Goal: Task Accomplishment & Management: Manage account settings

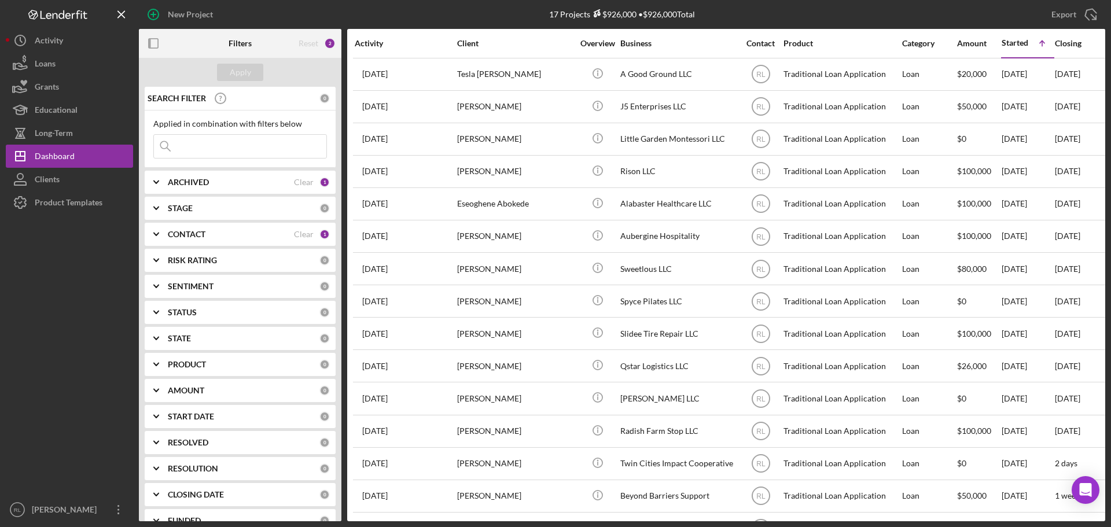
scroll to position [103, 0]
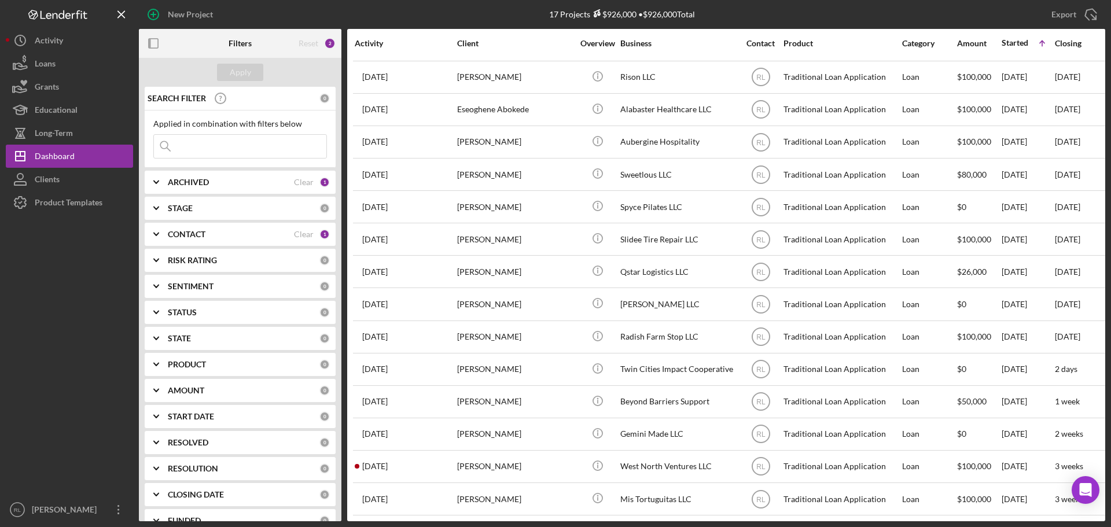
click at [216, 146] on input at bounding box center [240, 146] width 172 height 23
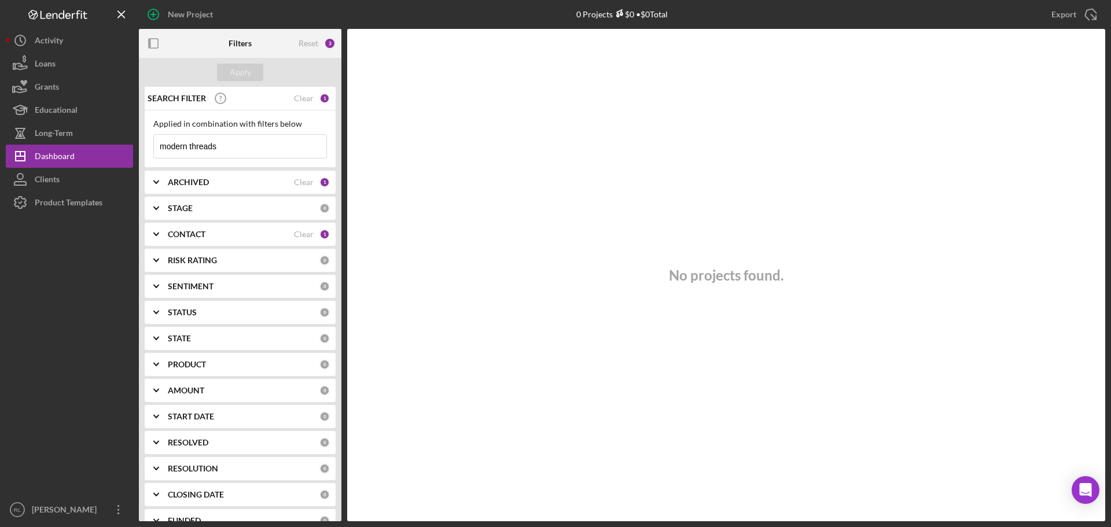
click at [185, 238] on b "CONTACT" at bounding box center [187, 234] width 38 height 9
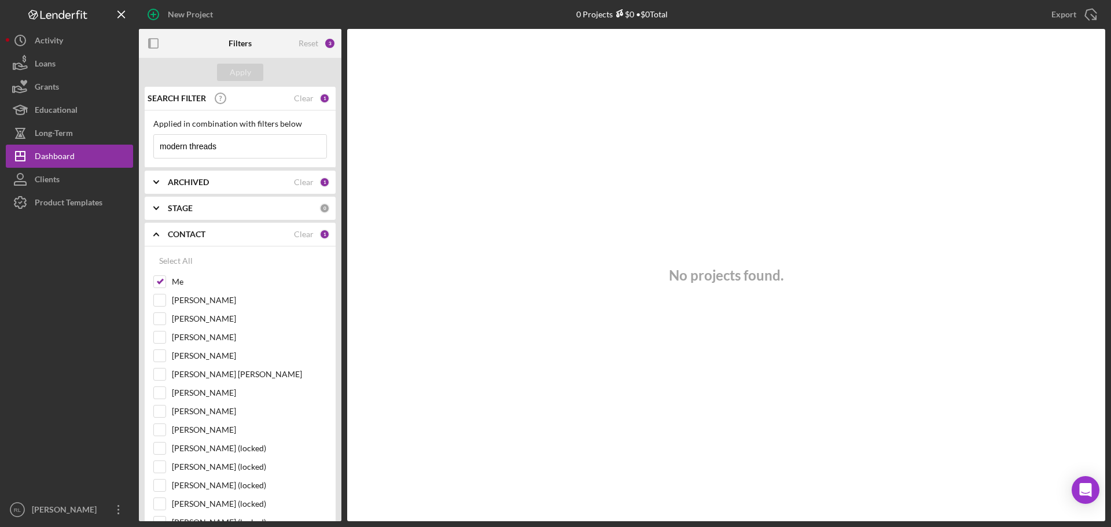
click at [314, 230] on div "CONTACT Clear 1" at bounding box center [249, 234] width 162 height 10
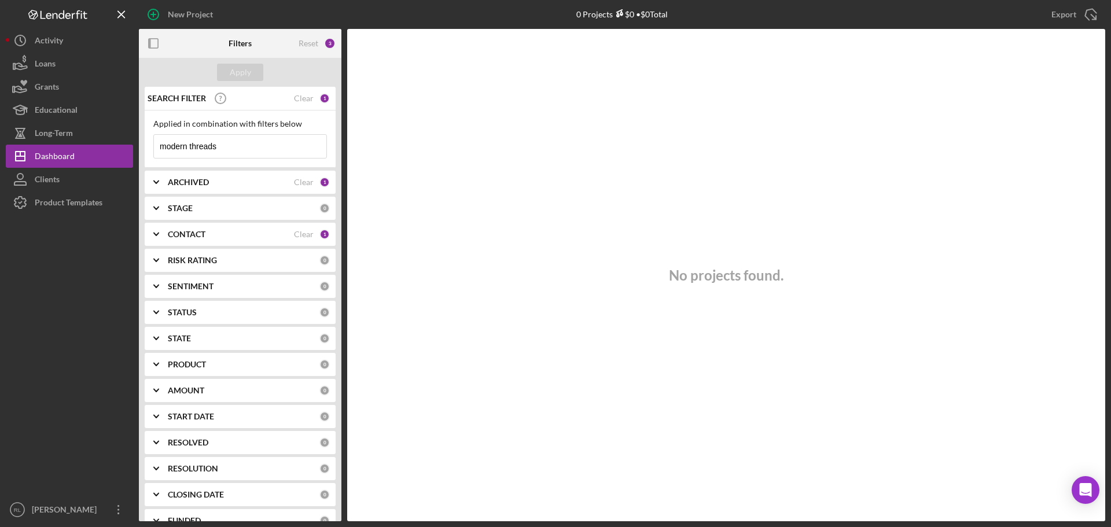
click at [242, 145] on input "modern threads" at bounding box center [240, 146] width 172 height 23
drag, startPoint x: 251, startPoint y: 144, endPoint x: 161, endPoint y: 145, distance: 90.3
click at [161, 145] on input "modern threads" at bounding box center [240, 146] width 172 height 23
type input "modern"
drag, startPoint x: 268, startPoint y: 172, endPoint x: 262, endPoint y: 179, distance: 9.8
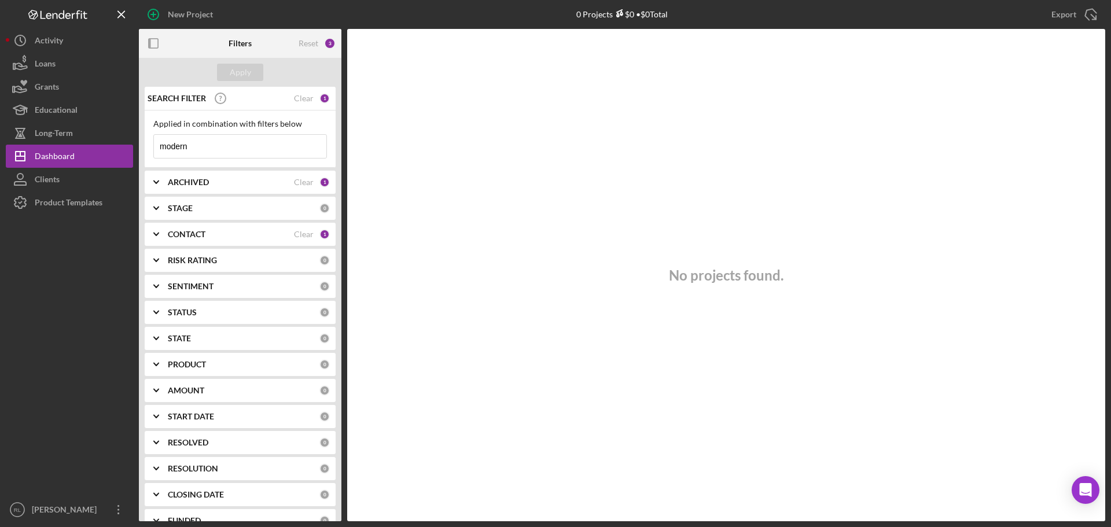
click at [267, 173] on div "ARCHIVED Clear 1" at bounding box center [249, 182] width 162 height 23
click at [254, 183] on div "ARCHIVED" at bounding box center [231, 182] width 126 height 9
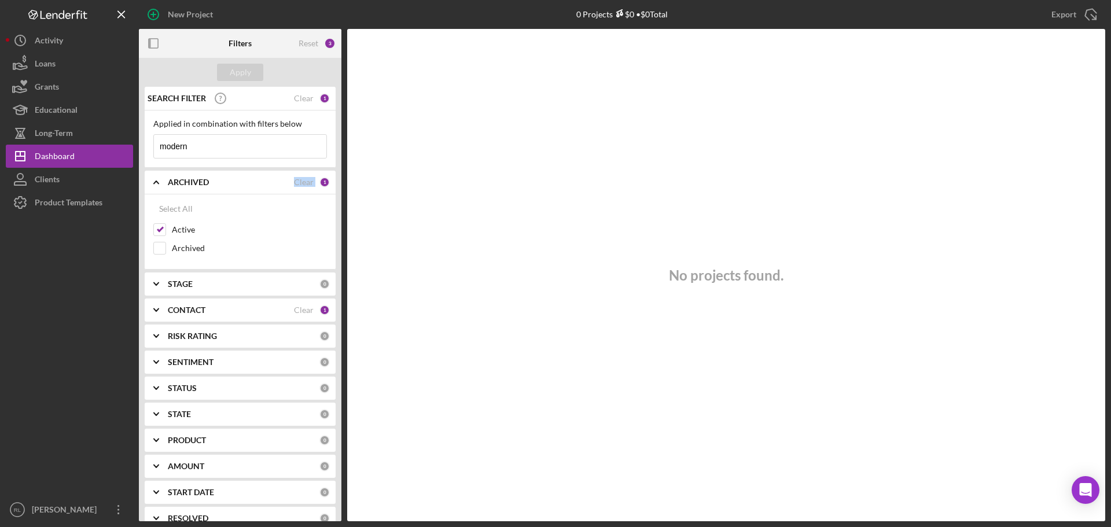
click at [254, 183] on div "ARCHIVED" at bounding box center [231, 182] width 126 height 9
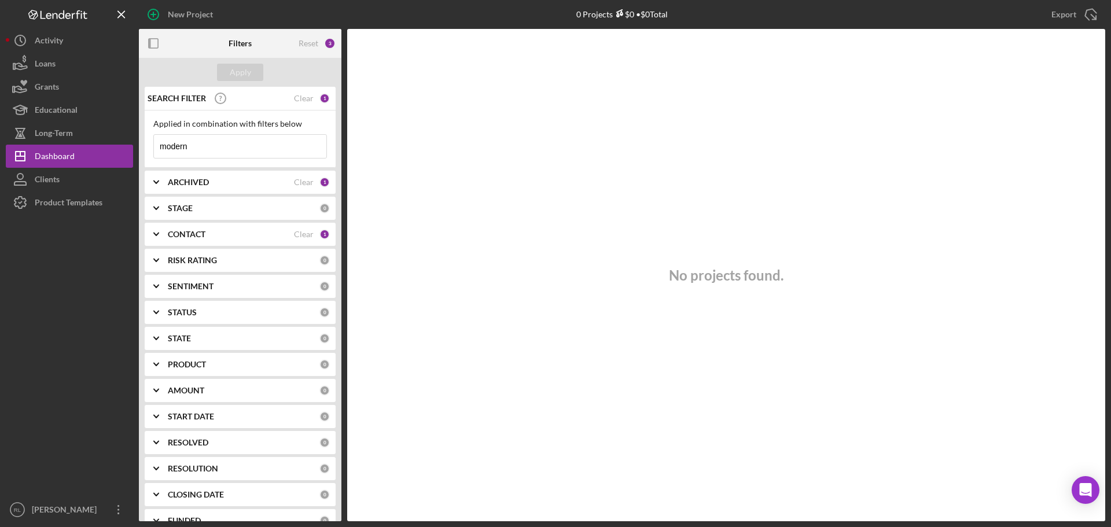
click at [240, 237] on div "CONTACT" at bounding box center [231, 234] width 126 height 9
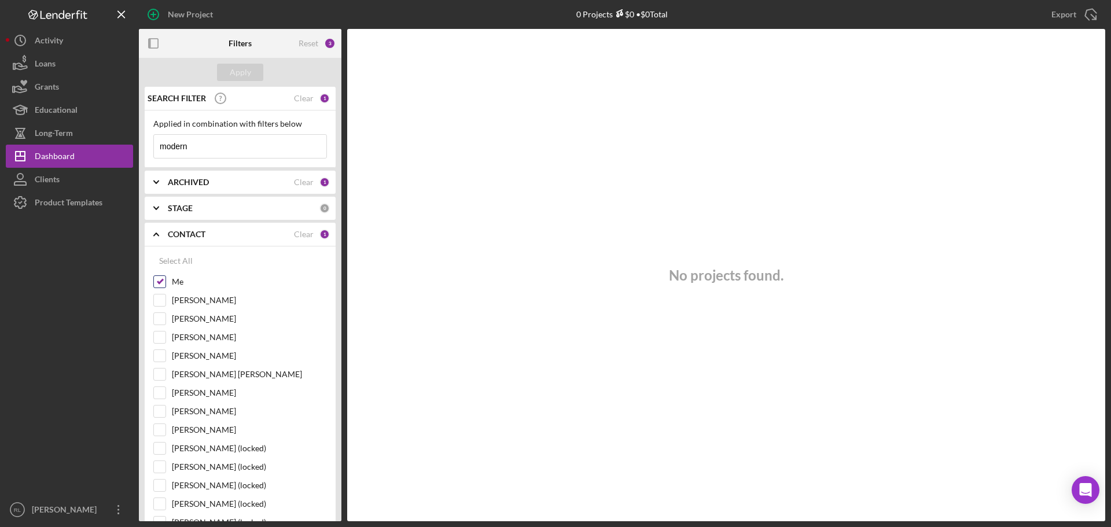
click at [164, 281] on input "Me" at bounding box center [160, 282] width 12 height 12
checkbox input "false"
click at [230, 64] on div "Apply" at bounding box center [240, 72] width 21 height 17
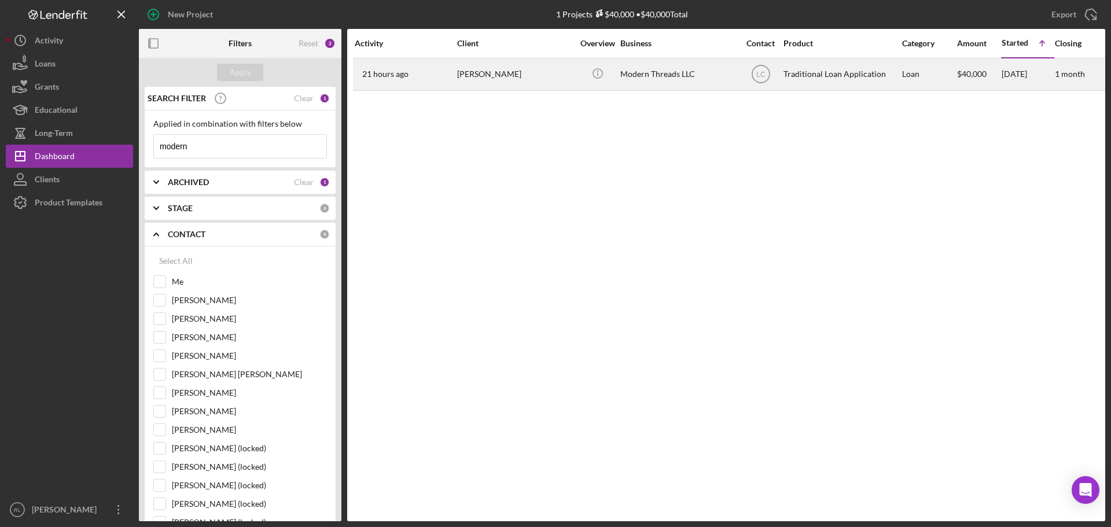
click at [662, 79] on div "Modern Threads LLC" at bounding box center [678, 74] width 116 height 31
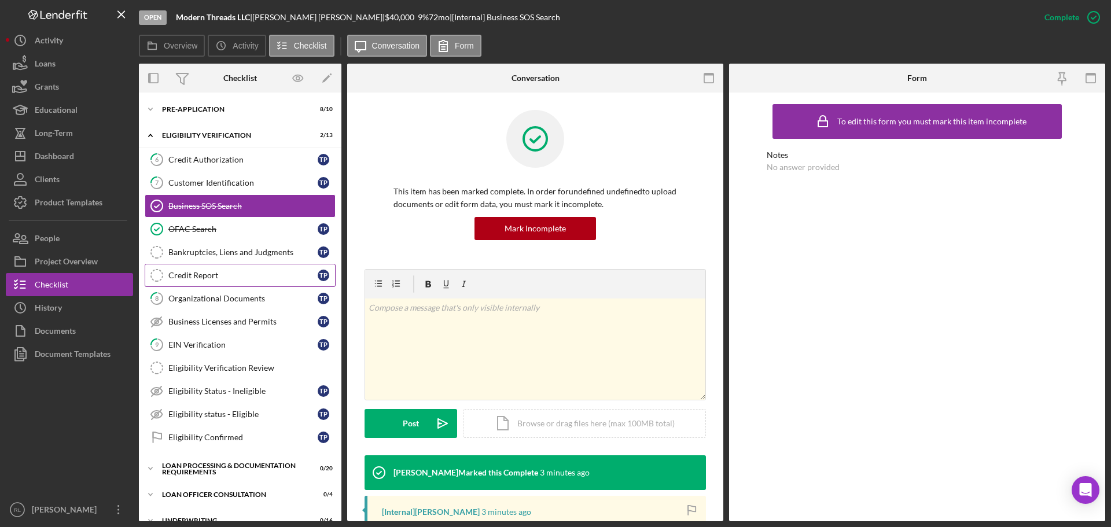
click at [227, 266] on link "Credit Report Credit Report T P" at bounding box center [240, 275] width 191 height 23
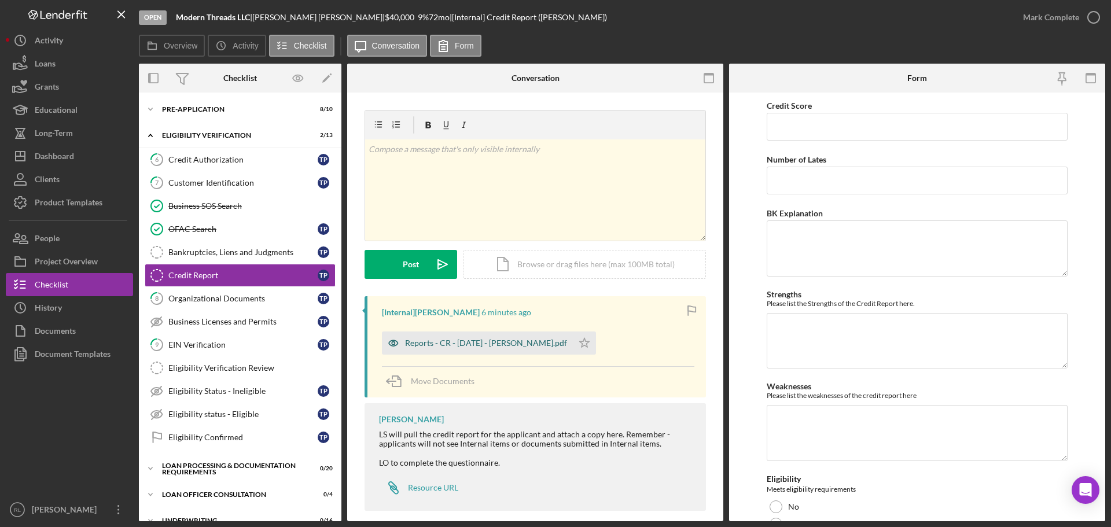
click at [472, 344] on div "Reports - CR - [DATE] - [PERSON_NAME].pdf" at bounding box center [486, 343] width 162 height 9
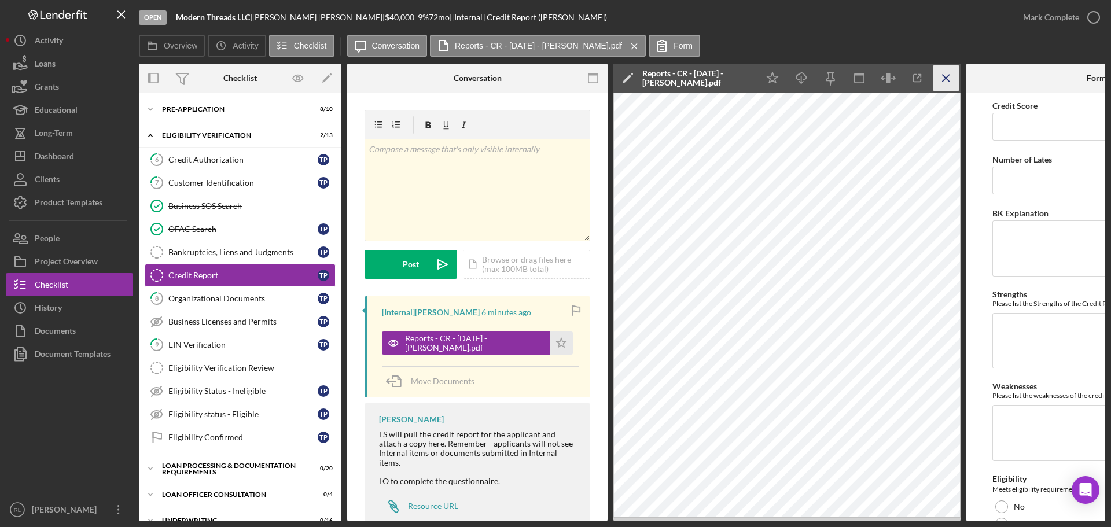
click at [947, 72] on icon "Icon/Menu Close" at bounding box center [946, 78] width 26 height 26
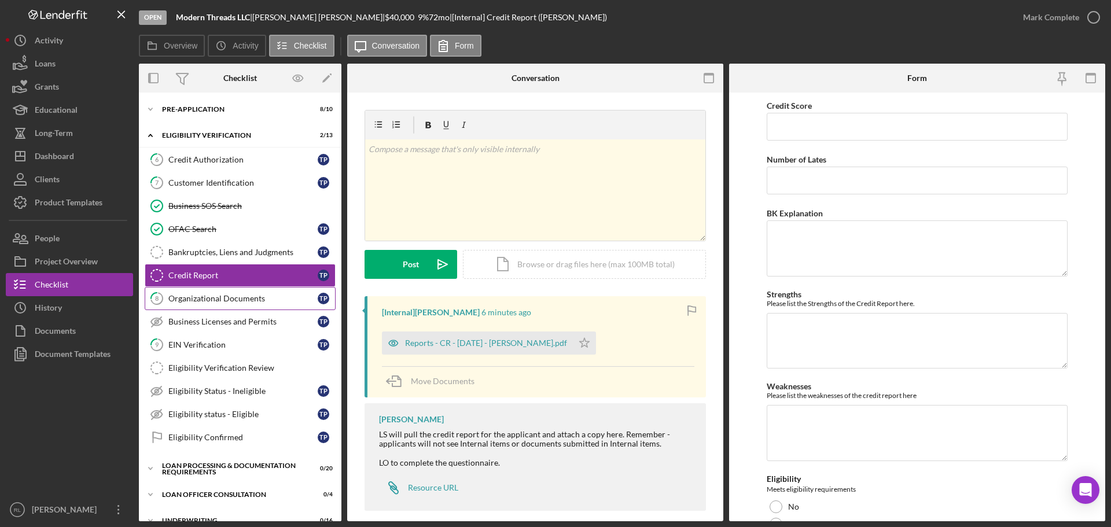
click at [200, 299] on div "Organizational Documents" at bounding box center [242, 298] width 149 height 9
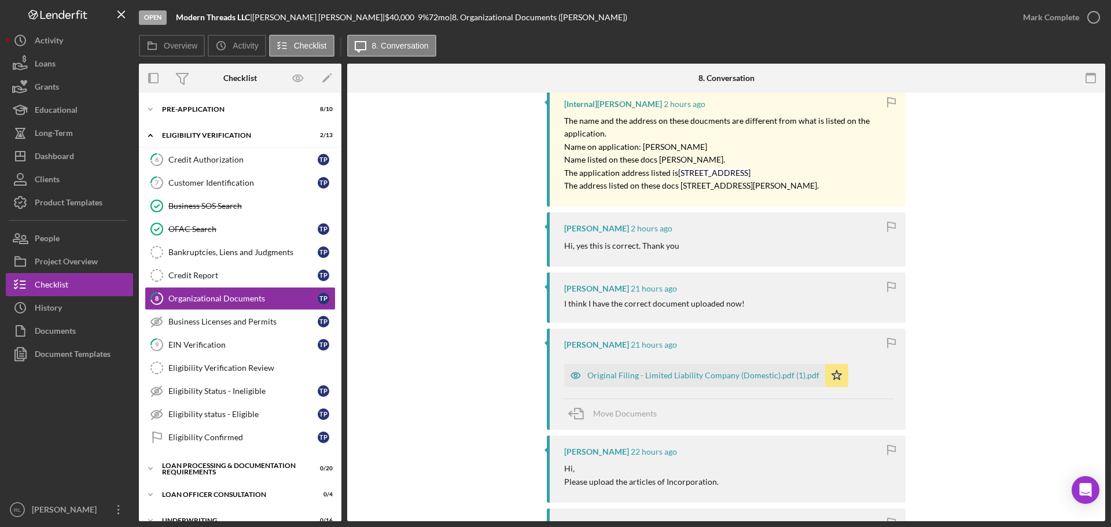
scroll to position [289, 0]
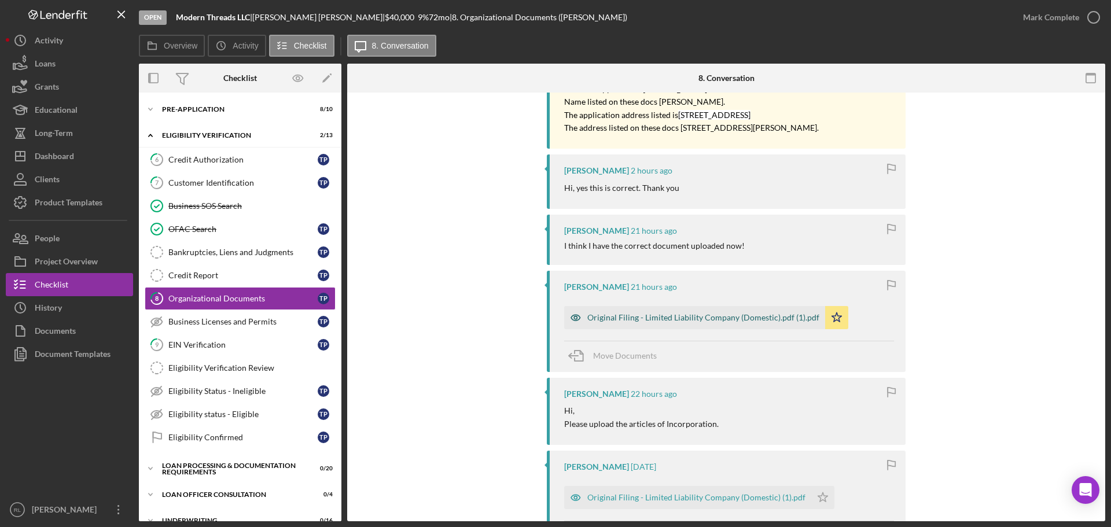
click at [729, 319] on div "Original Filing - Limited Liability Company (Domestic).pdf (1).pdf" at bounding box center [703, 317] width 232 height 9
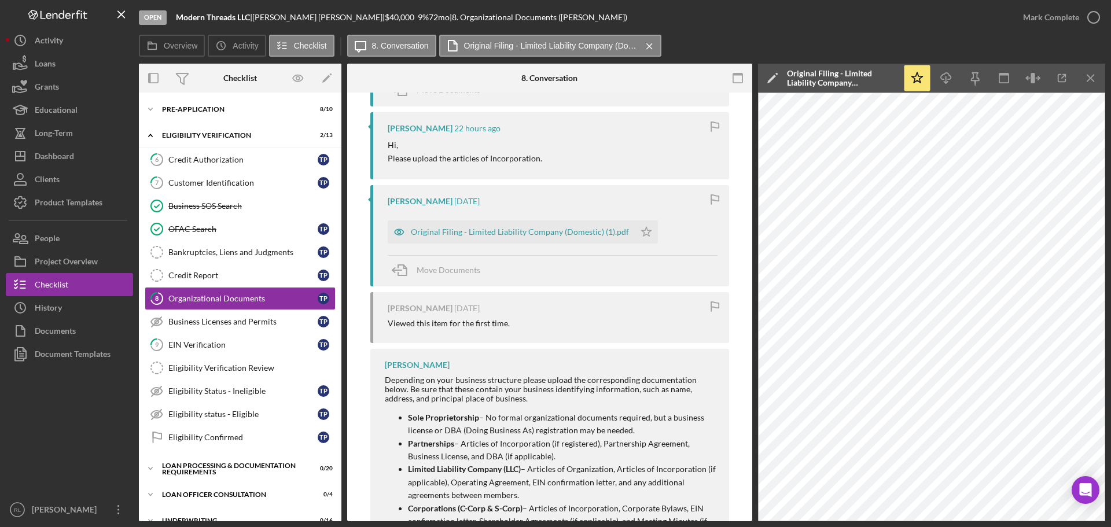
scroll to position [579, 0]
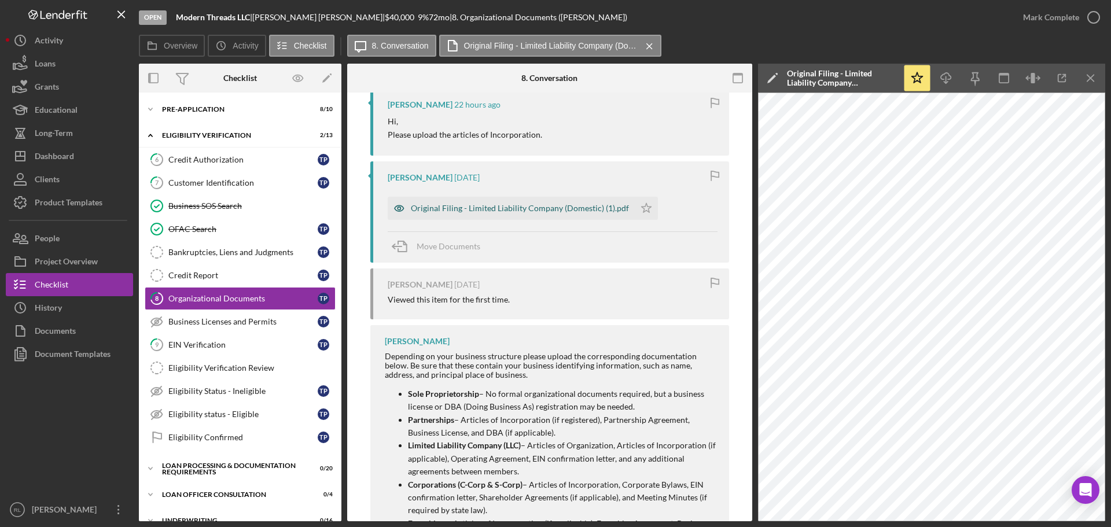
click at [488, 206] on div "Original Filing - Limited Liability Company (Domestic) (1).pdf" at bounding box center [520, 208] width 218 height 9
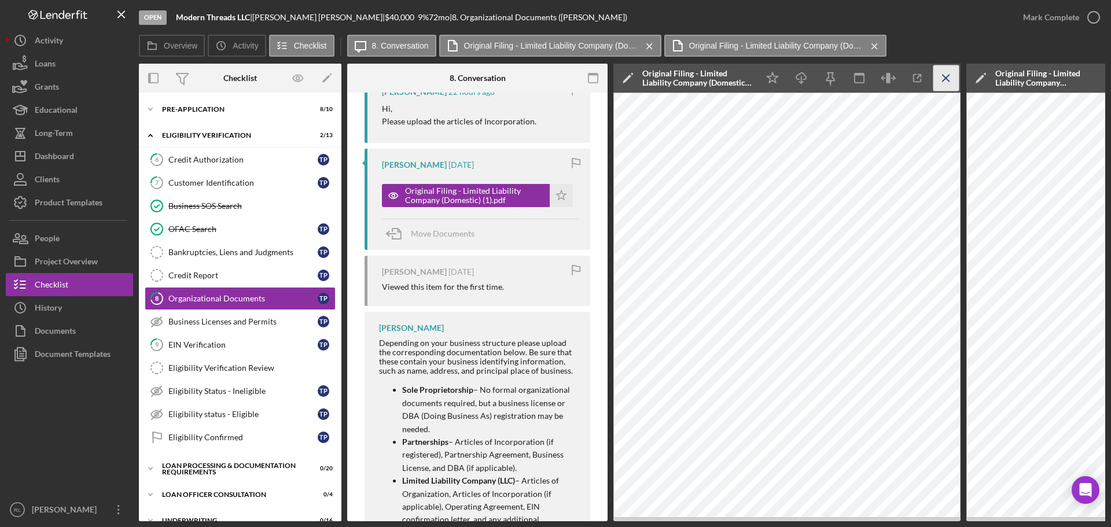
click at [946, 79] on icon "Icon/Menu Close" at bounding box center [946, 78] width 26 height 26
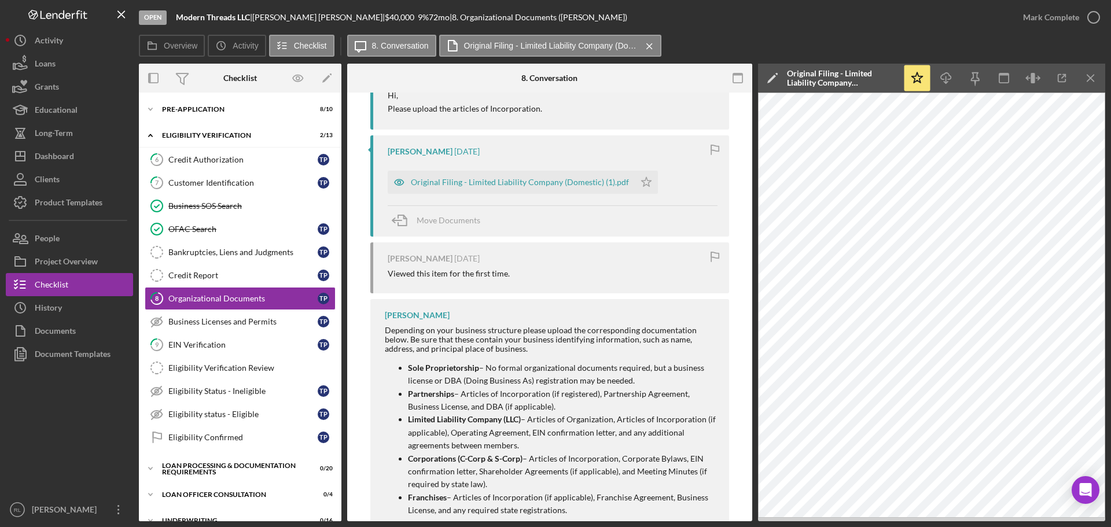
scroll to position [579, 0]
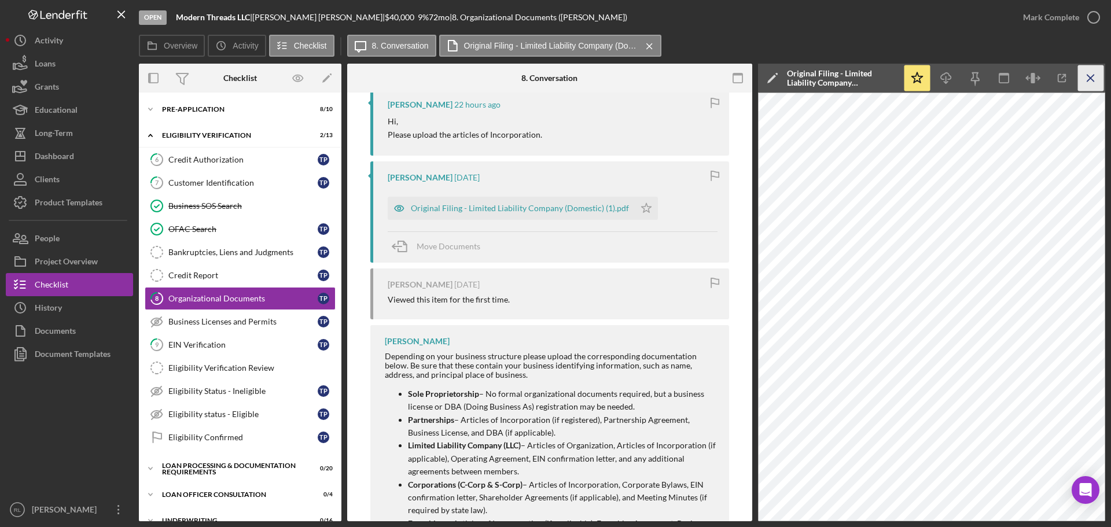
click at [1098, 80] on icon "Icon/Menu Close" at bounding box center [1091, 78] width 26 height 26
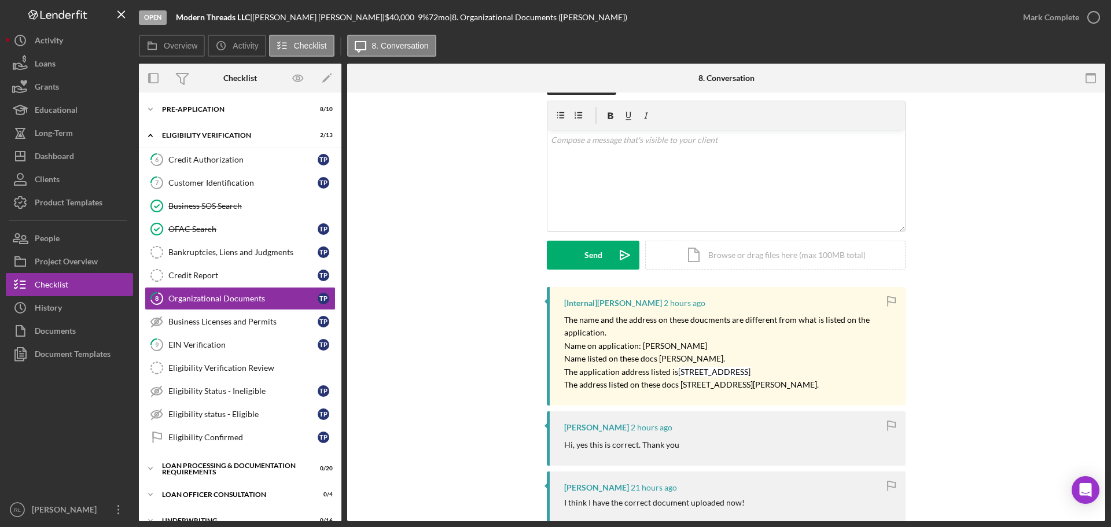
scroll to position [0, 0]
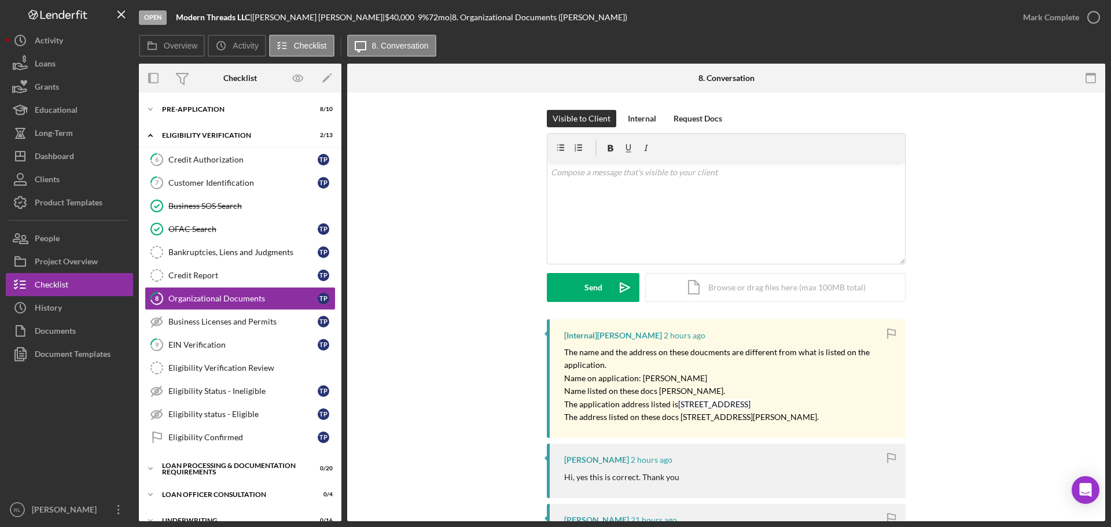
drag, startPoint x: 442, startPoint y: 404, endPoint x: 427, endPoint y: 288, distance: 117.2
click at [204, 268] on link "Credit Report Credit Report T P" at bounding box center [240, 275] width 191 height 23
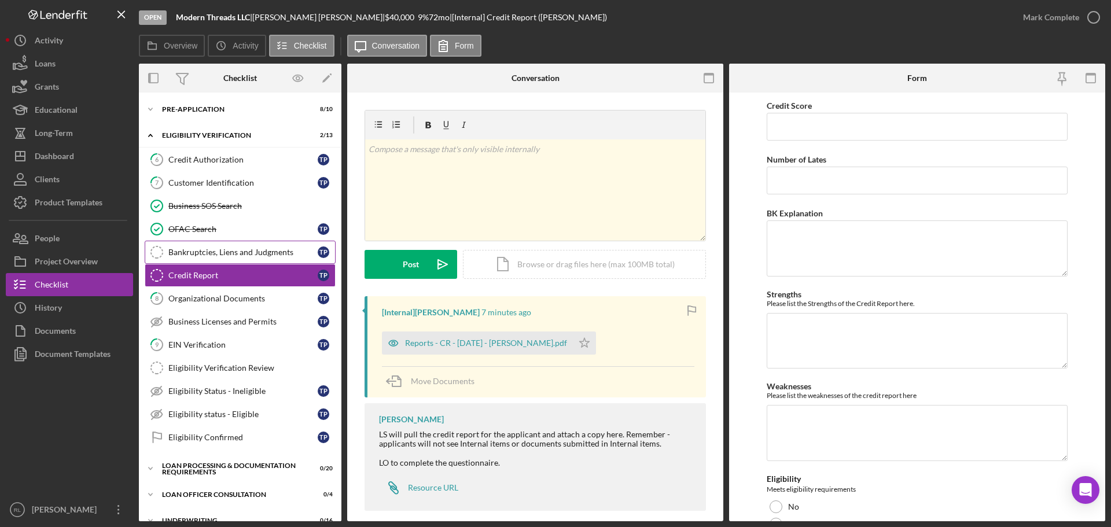
click at [225, 253] on div "Bankruptcies, Liens and Judgments" at bounding box center [242, 252] width 149 height 9
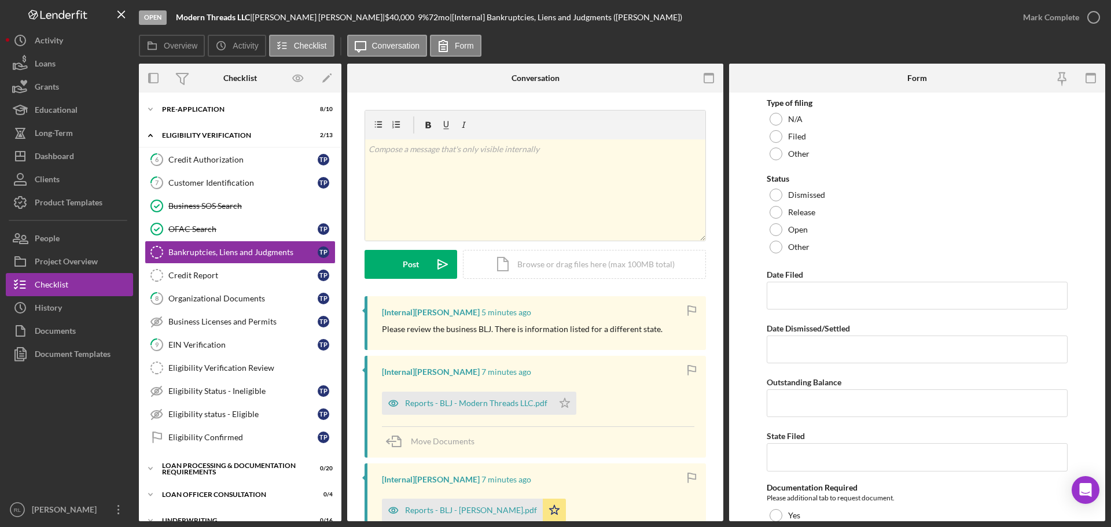
scroll to position [141, 0]
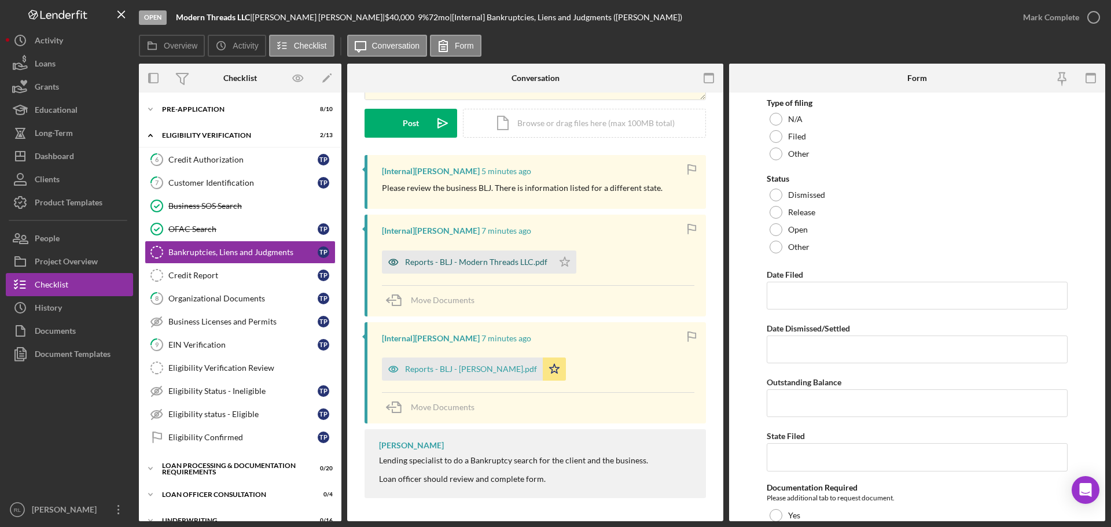
click at [440, 261] on div "Reports - BLJ - Modern Threads LLC.pdf" at bounding box center [476, 262] width 142 height 9
